Goal: Transaction & Acquisition: Purchase product/service

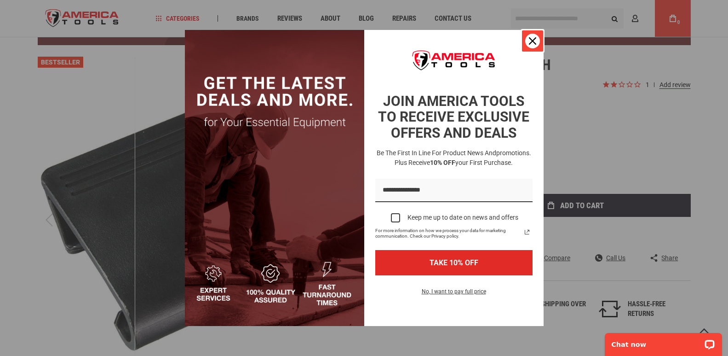
click at [529, 35] on div "Close" at bounding box center [532, 41] width 15 height 15
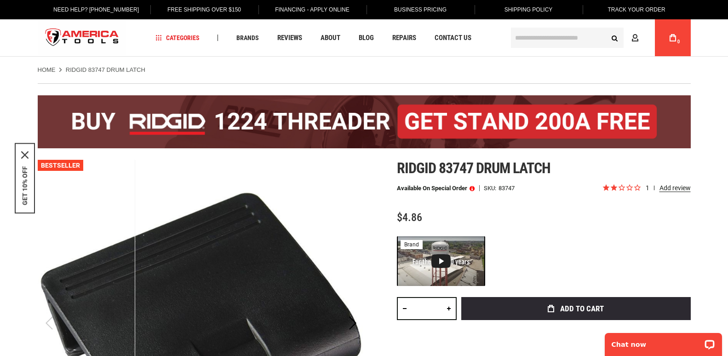
click at [448, 308] on link at bounding box center [449, 308] width 16 height 23
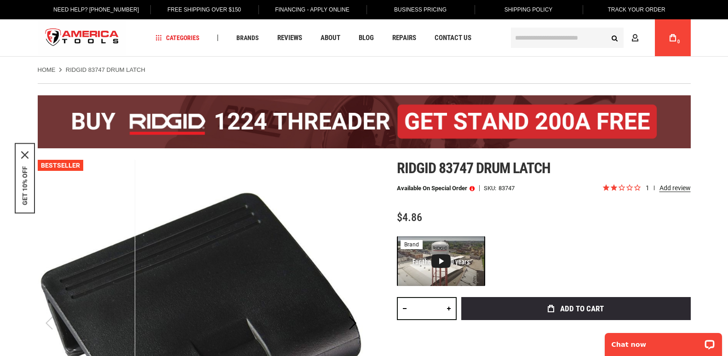
click at [448, 308] on link at bounding box center [449, 308] width 16 height 23
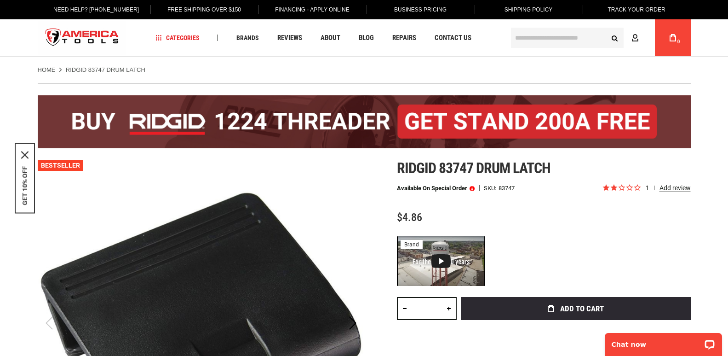
click at [448, 308] on link at bounding box center [449, 308] width 16 height 23
type input "**"
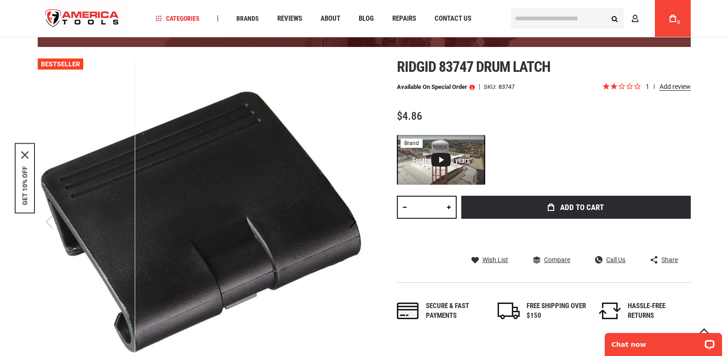
scroll to position [121, 0]
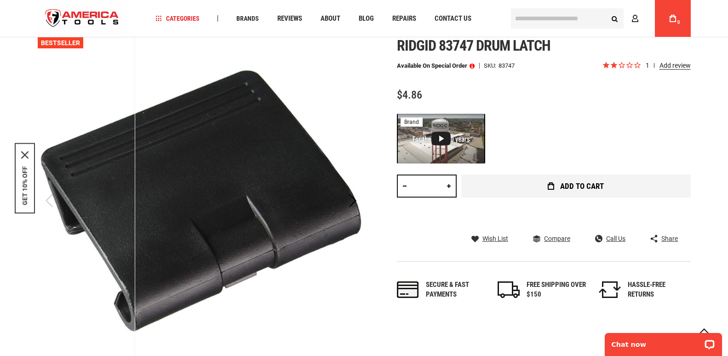
click at [586, 189] on span "Add to Cart" at bounding box center [582, 186] width 44 height 8
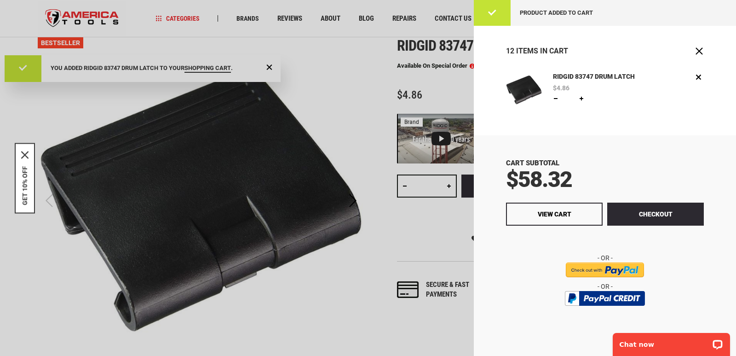
click at [21, 200] on div "GET 10% OFF" at bounding box center [25, 178] width 20 height 70
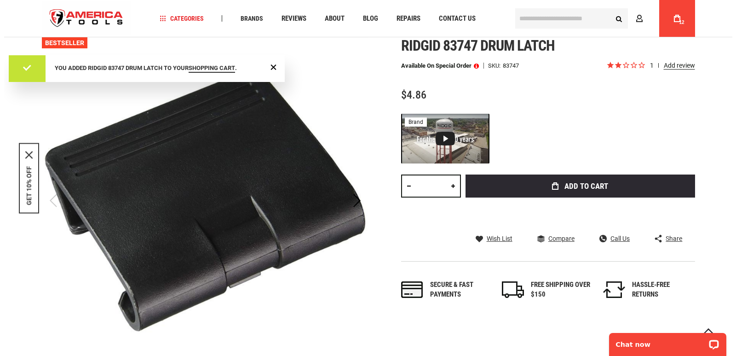
scroll to position [0, 0]
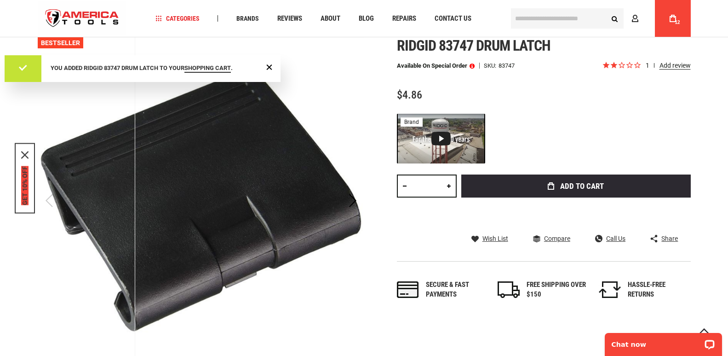
click at [23, 199] on button "GET 10% OFF" at bounding box center [24, 185] width 7 height 39
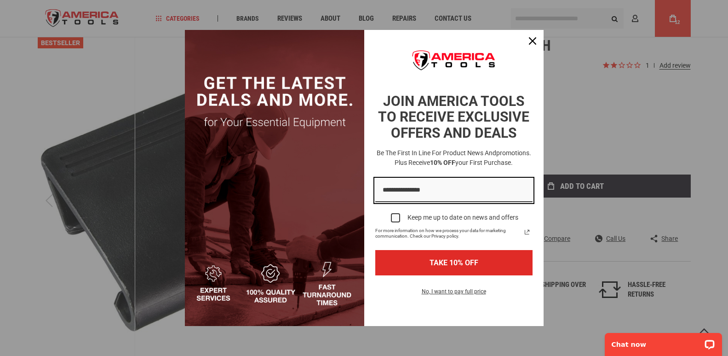
click at [402, 193] on input "Email field" at bounding box center [453, 189] width 157 height 23
type input "**********"
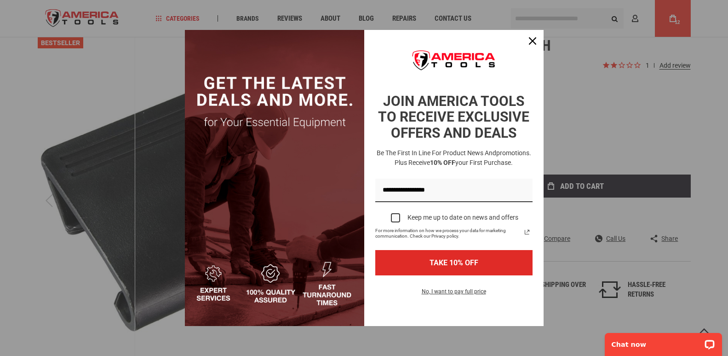
click at [398, 211] on label "Keep me up to date on news and offers" at bounding box center [453, 217] width 157 height 20
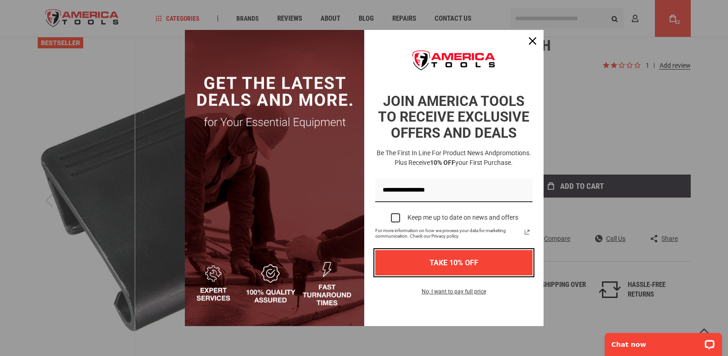
click at [445, 269] on button "TAKE 10% OFF" at bounding box center [453, 262] width 157 height 25
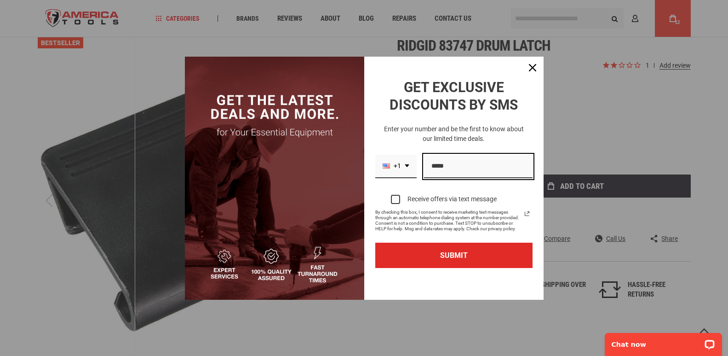
click at [444, 160] on input "Phone number field" at bounding box center [478, 166] width 109 height 23
type input "**********"
click at [393, 194] on label "Receive offers via text message" at bounding box center [453, 199] width 157 height 20
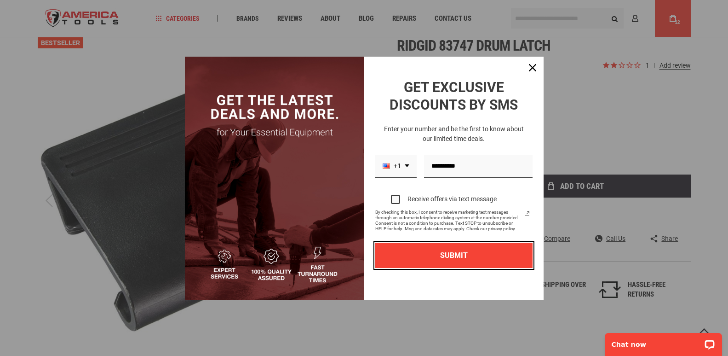
click at [442, 253] on button "SUBMIT" at bounding box center [453, 254] width 157 height 25
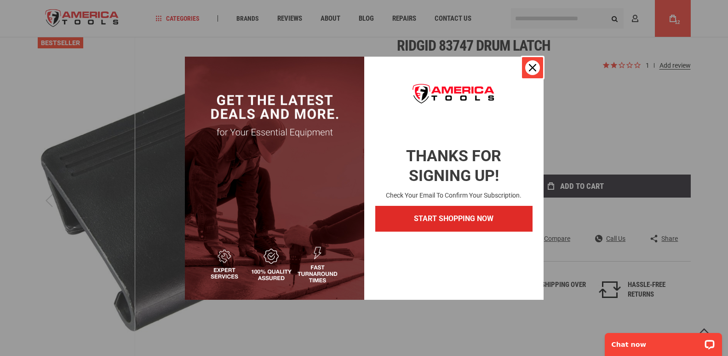
click at [537, 66] on div "Close" at bounding box center [532, 67] width 15 height 15
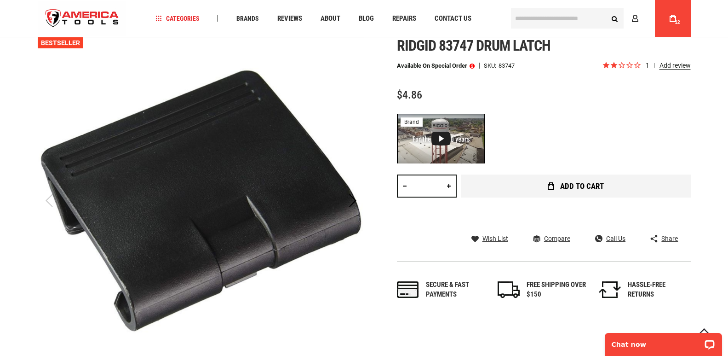
click at [554, 181] on button "Add to Cart" at bounding box center [576, 185] width 230 height 23
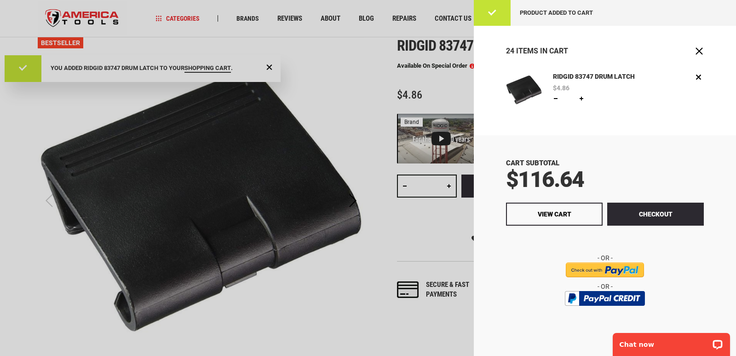
click at [553, 97] on link at bounding box center [555, 98] width 7 height 7
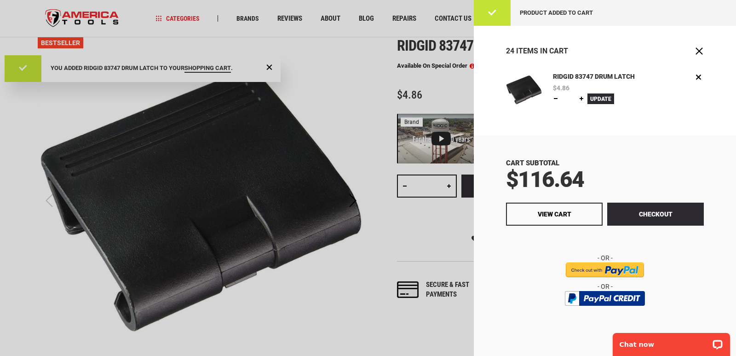
click at [553, 97] on link at bounding box center [555, 98] width 7 height 7
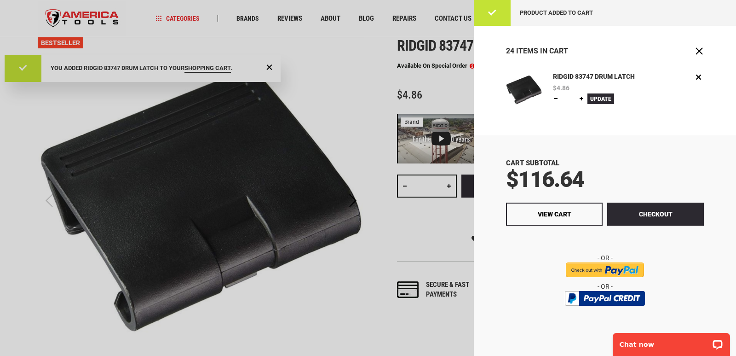
click at [553, 97] on link at bounding box center [555, 98] width 7 height 7
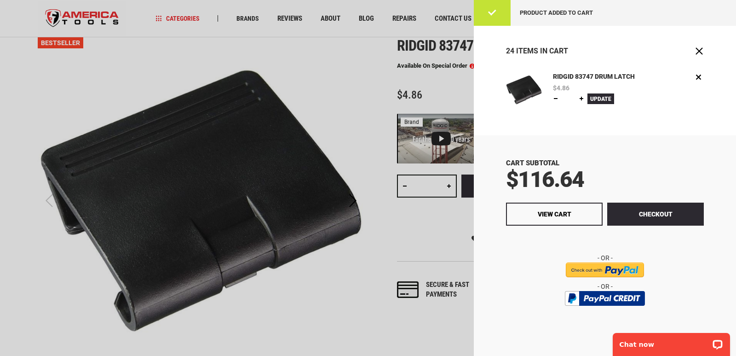
click at [583, 98] on link at bounding box center [581, 98] width 7 height 7
type input "**"
click at [644, 213] on button "Checkout" at bounding box center [655, 213] width 97 height 23
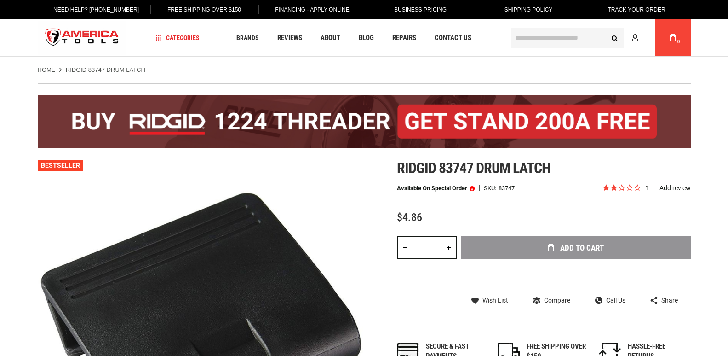
click at [544, 241] on div "Add to Cart" at bounding box center [576, 261] width 230 height 51
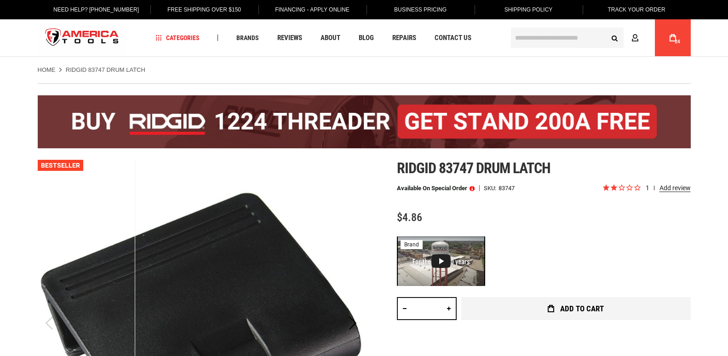
click at [548, 313] on button "Add to Cart" at bounding box center [576, 308] width 230 height 23
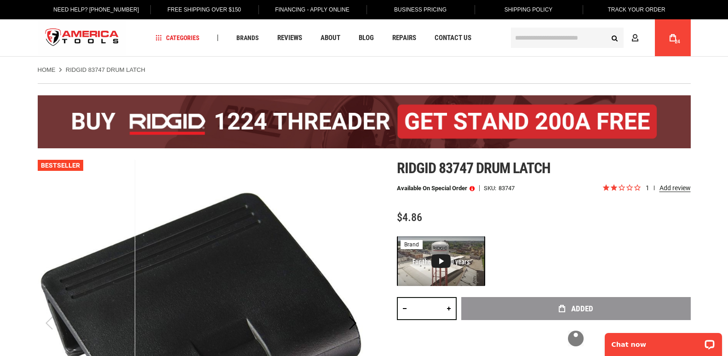
click at [664, 46] on link "My Cart 24" at bounding box center [672, 37] width 17 height 37
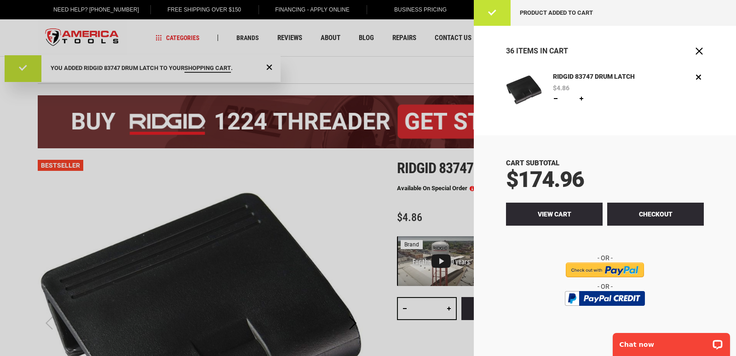
click at [558, 206] on link "View Cart" at bounding box center [554, 213] width 97 height 23
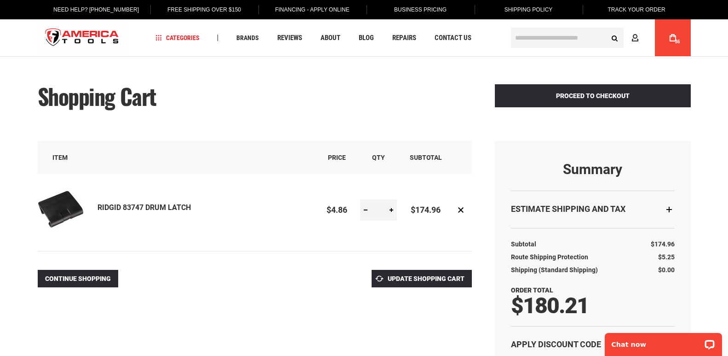
click at [627, 355] on div at bounding box center [364, 356] width 728 height 0
click at [244, 355] on div at bounding box center [364, 356] width 728 height 0
click at [536, 355] on div at bounding box center [364, 356] width 728 height 0
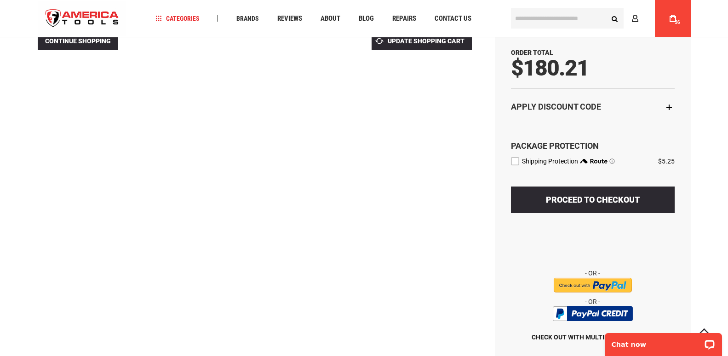
scroll to position [241, 0]
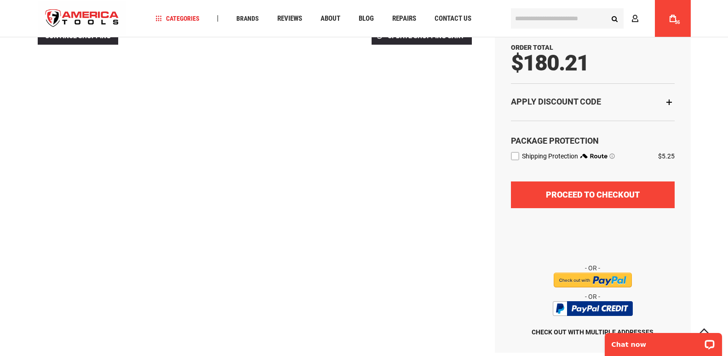
click at [623, 197] on span "Proceed to Checkout" at bounding box center [593, 195] width 94 height 10
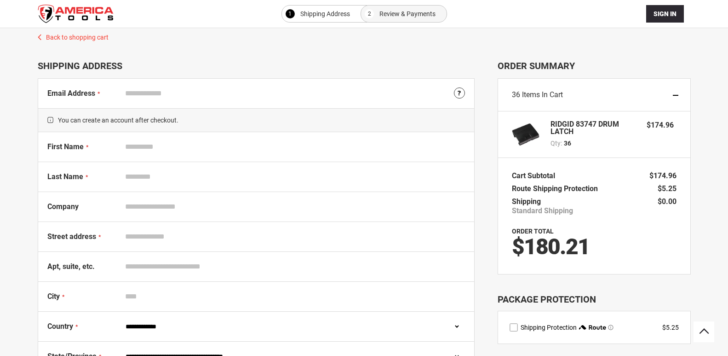
select select "**"
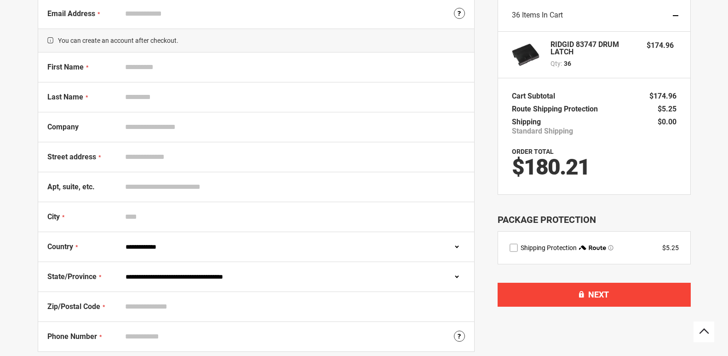
scroll to position [81, 0]
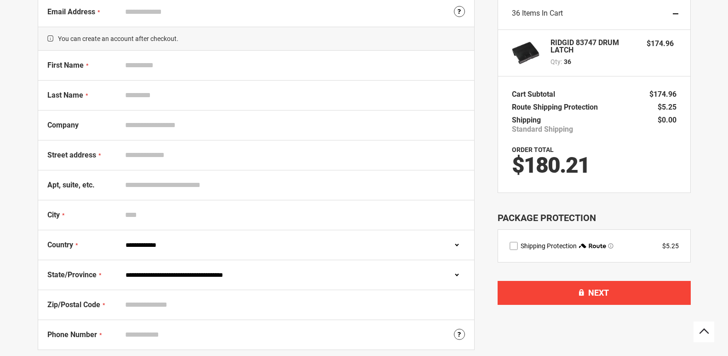
click at [156, 216] on input "City" at bounding box center [293, 214] width 344 height 17
type input "********"
type input "**********"
select select "**"
type input "*****"
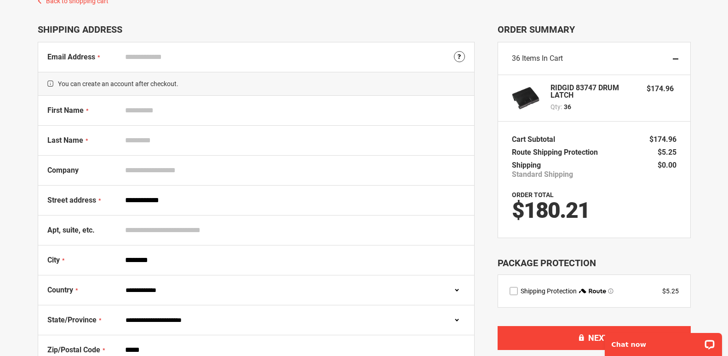
scroll to position [0, 0]
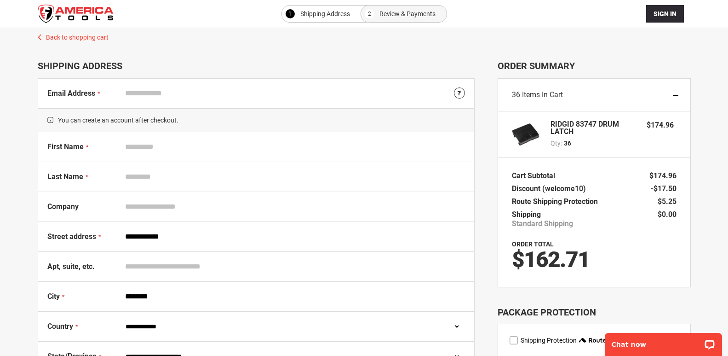
click at [245, 355] on div at bounding box center [364, 356] width 728 height 0
click at [533, 355] on div at bounding box center [364, 356] width 728 height 0
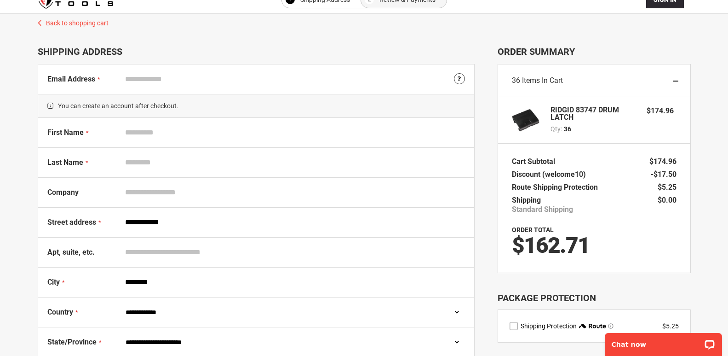
scroll to position [13, 0]
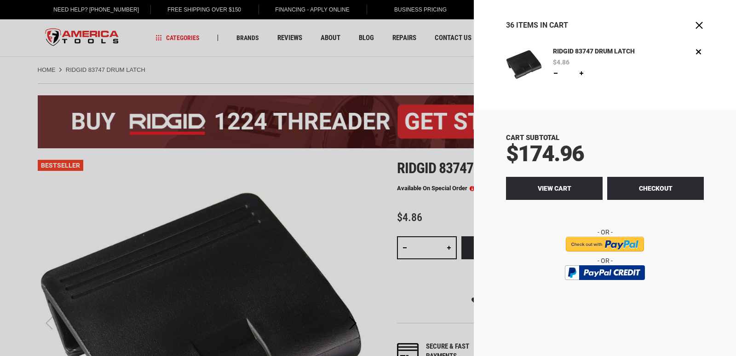
click at [568, 188] on span "View Cart" at bounding box center [555, 187] width 34 height 7
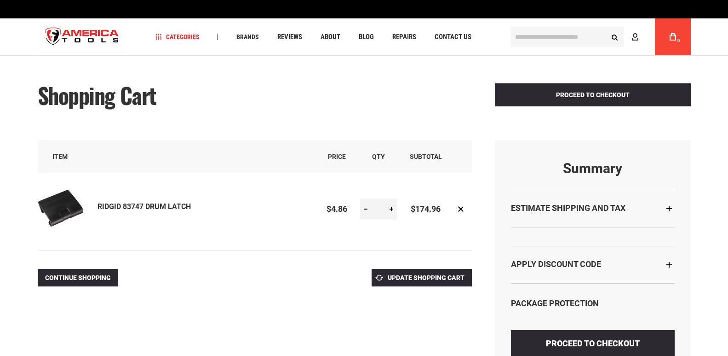
click at [365, 208] on link at bounding box center [365, 208] width 11 height 21
click at [461, 211] on link "Remove item" at bounding box center [461, 209] width 12 height 12
click at [465, 206] on link "Remove item" at bounding box center [461, 209] width 12 height 12
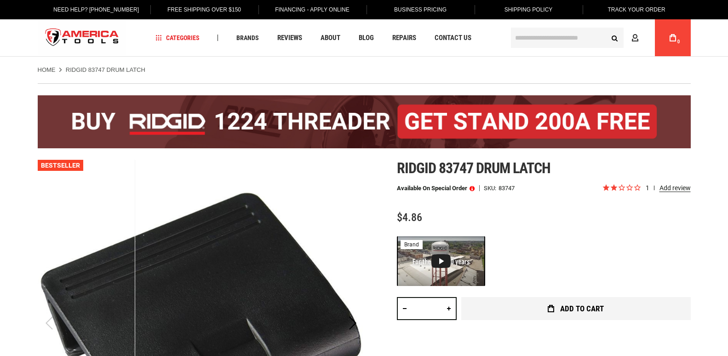
click at [563, 311] on span "Add to Cart" at bounding box center [582, 309] width 44 height 8
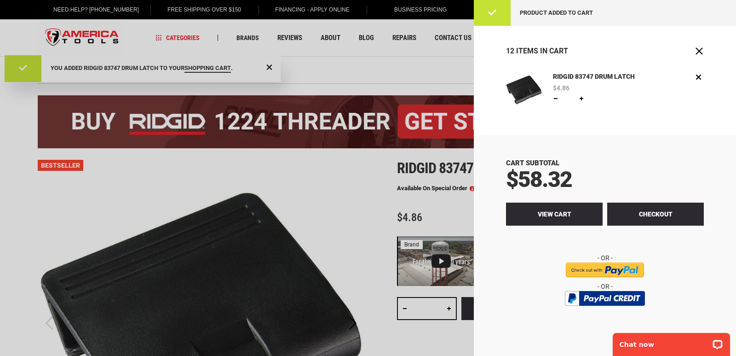
click at [554, 212] on span "View Cart" at bounding box center [555, 213] width 34 height 7
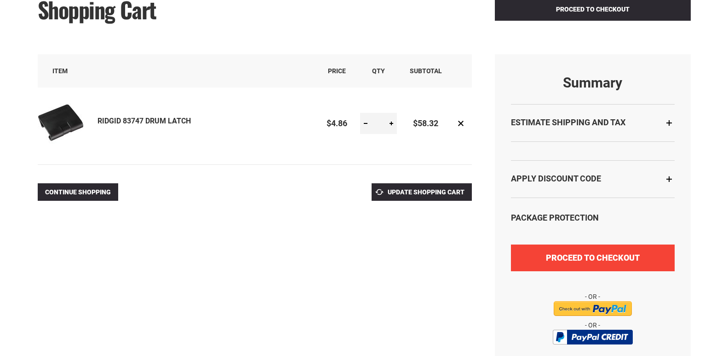
click at [600, 264] on button "Proceed to Checkout" at bounding box center [593, 257] width 164 height 27
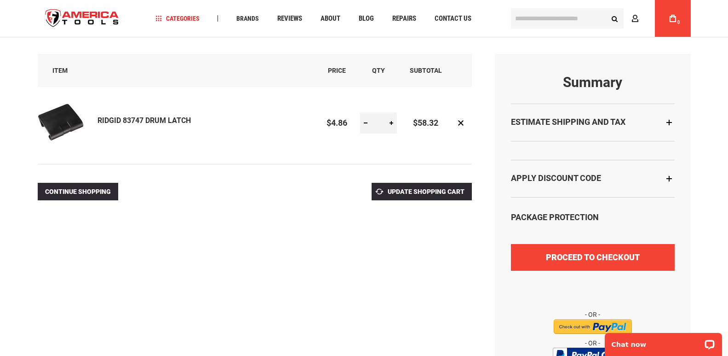
click at [600, 264] on button "Proceed to Checkout" at bounding box center [593, 257] width 164 height 27
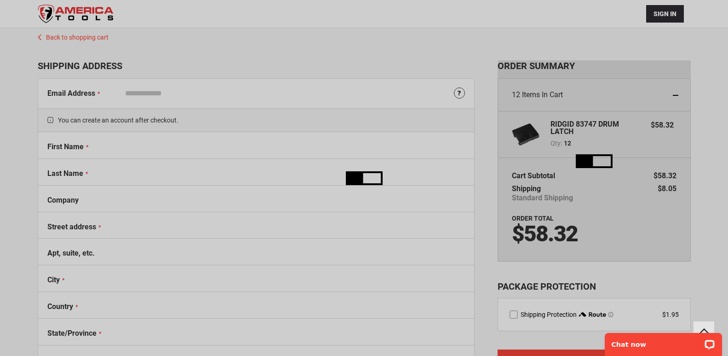
scroll to position [60, 0]
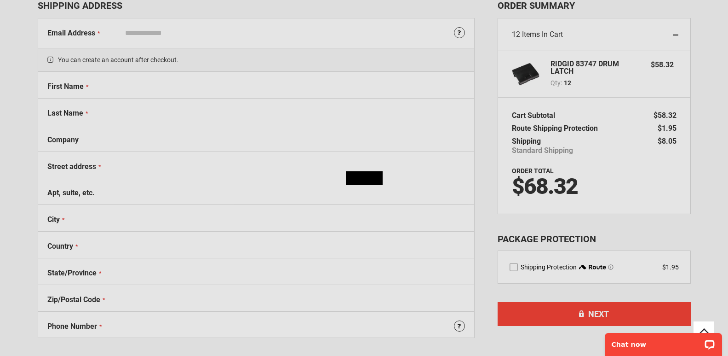
select select "**"
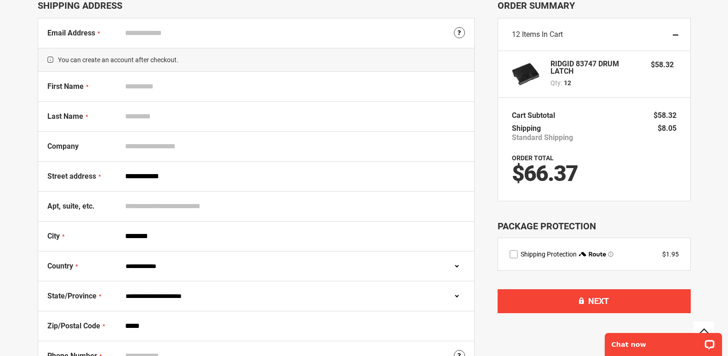
click at [155, 246] on div "City ********" at bounding box center [256, 236] width 436 height 30
click at [143, 238] on input "********" at bounding box center [293, 235] width 344 height 17
click at [649, 295] on div at bounding box center [364, 295] width 728 height 0
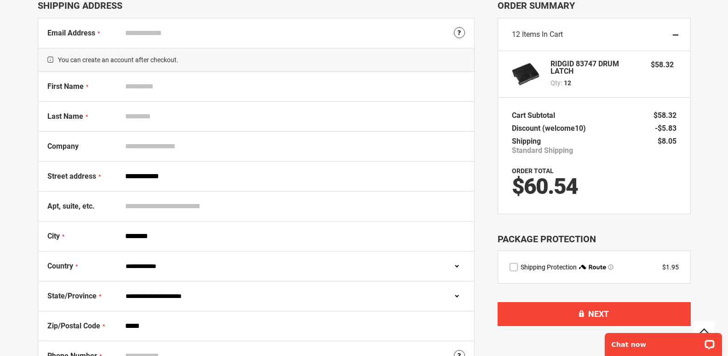
click at [244, 295] on div at bounding box center [364, 295] width 728 height 0
click at [533, 295] on div at bounding box center [364, 295] width 728 height 0
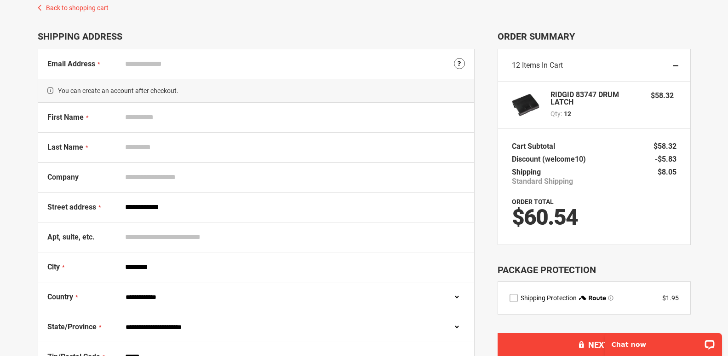
scroll to position [31, 0]
